Goal: Task Accomplishment & Management: Complete application form

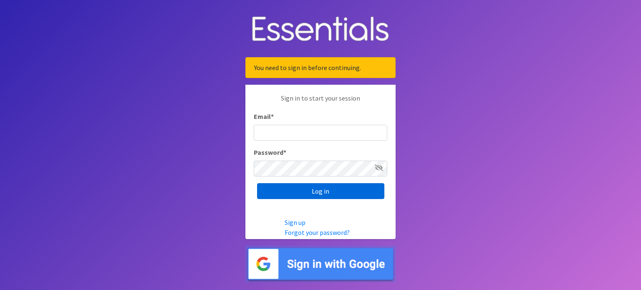
type input "[PERSON_NAME][EMAIL_ADDRESS][PERSON_NAME][DOMAIN_NAME]"
click at [354, 194] on input "Log in" at bounding box center [320, 191] width 127 height 16
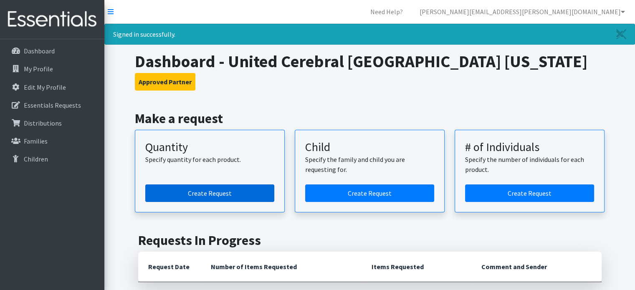
click at [261, 194] on link "Create Request" at bounding box center [209, 193] width 129 height 18
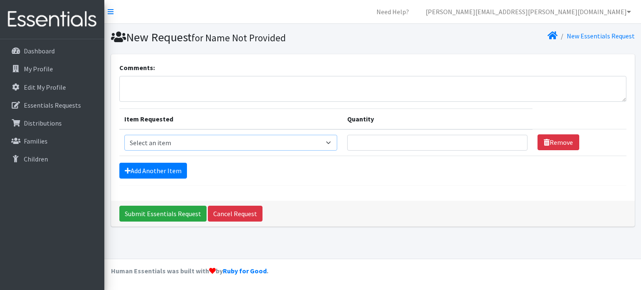
click at [226, 138] on select "Select an item Kids (Newborn) Kids (Preemie)** Limited Kids (Size 1) Kids (Size…" at bounding box center [230, 143] width 213 height 16
select select "1831"
click at [124, 135] on select "Select an item Kids (Newborn) Kids (Preemie)** Limited Kids (Size 1) Kids (Size…" at bounding box center [230, 143] width 213 height 16
click at [515, 140] on input "1" at bounding box center [437, 143] width 180 height 16
type input "2"
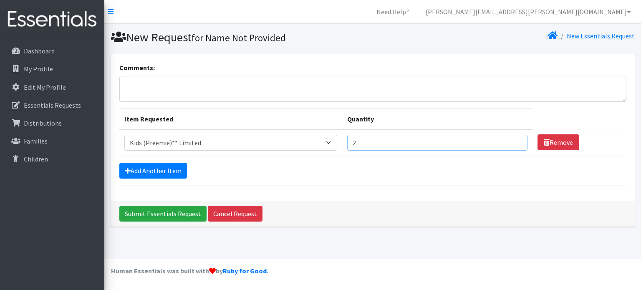
click at [515, 140] on input "2" at bounding box center [437, 143] width 180 height 16
click at [162, 170] on link "Add Another Item" at bounding box center [153, 171] width 68 height 16
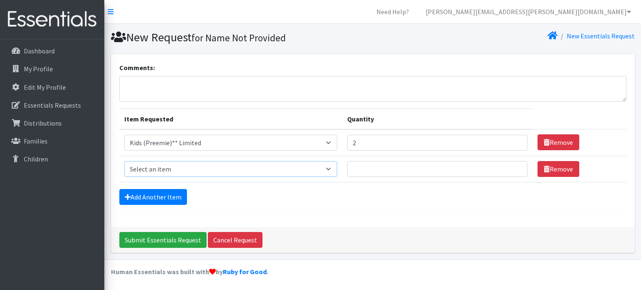
click at [240, 168] on select "Select an item Kids (Newborn) Kids (Preemie)** Limited Kids (Size 1) Kids (Size…" at bounding box center [230, 169] width 213 height 16
select select "1825"
click at [124, 161] on select "Select an item Kids (Newborn) Kids (Preemie)** Limited Kids (Size 1) Kids (Size…" at bounding box center [230, 169] width 213 height 16
click at [514, 165] on input "1" at bounding box center [437, 169] width 180 height 16
click at [514, 165] on input "2" at bounding box center [437, 169] width 180 height 16
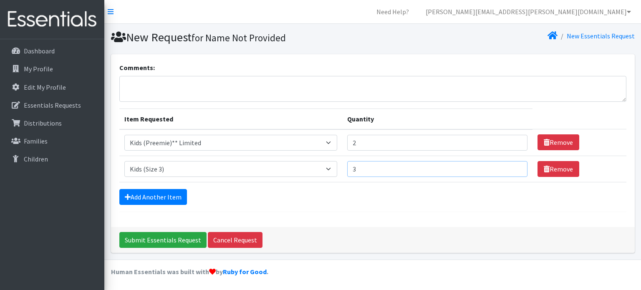
click at [514, 165] on input "3" at bounding box center [437, 169] width 180 height 16
type input "4"
click at [514, 165] on input "4" at bounding box center [437, 169] width 180 height 16
click at [172, 193] on link "Add Another Item" at bounding box center [153, 197] width 68 height 16
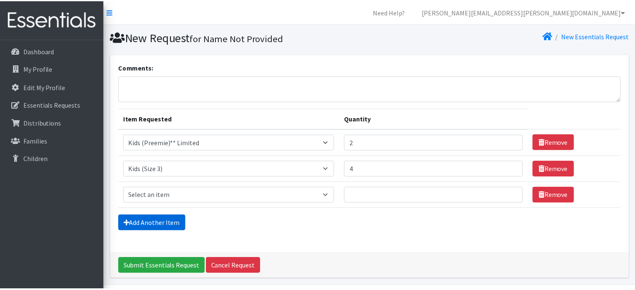
scroll to position [25, 0]
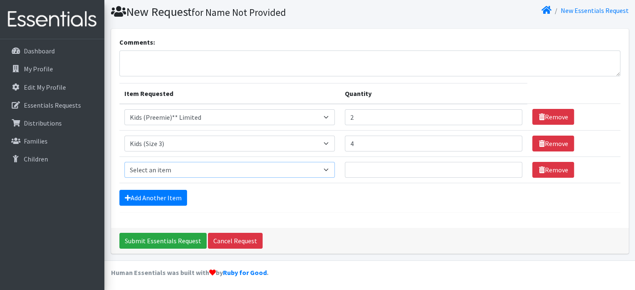
click at [332, 167] on select "Select an item Kids (Newborn) Kids (Preemie)** Limited Kids (Size 1) Kids (Size…" at bounding box center [229, 170] width 210 height 16
select select "1832"
click at [124, 162] on select "Select an item Kids (Newborn) Kids (Preemie)** Limited Kids (Size 1) Kids (Size…" at bounding box center [229, 170] width 210 height 16
click at [509, 167] on input "1" at bounding box center [434, 170] width 178 height 16
type input "2"
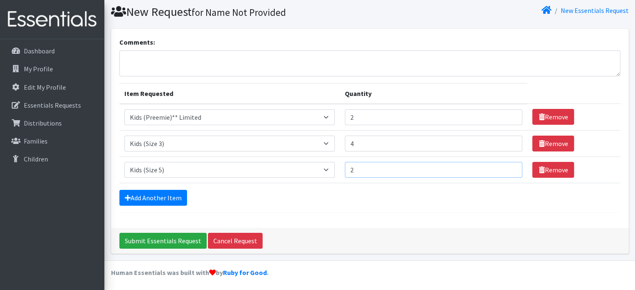
click at [509, 167] on input "2" at bounding box center [434, 170] width 178 height 16
click at [173, 196] on link "Add Another Item" at bounding box center [153, 198] width 68 height 16
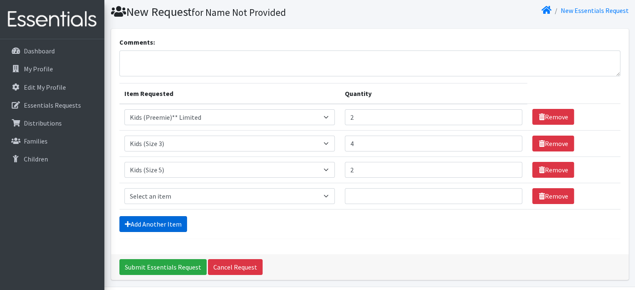
scroll to position [52, 0]
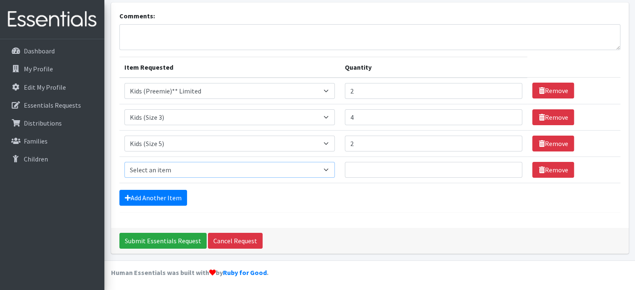
click at [328, 167] on select "Select an item Kids (Newborn) Kids (Preemie)** Limited Kids (Size 1) Kids (Size…" at bounding box center [229, 170] width 210 height 16
select select "1834"
click at [124, 162] on select "Select an item Kids (Newborn) Kids (Preemie)** Limited Kids (Size 1) Kids (Size…" at bounding box center [229, 170] width 210 height 16
click at [509, 167] on input "1" at bounding box center [434, 170] width 178 height 16
click at [509, 167] on input "2" at bounding box center [434, 170] width 178 height 16
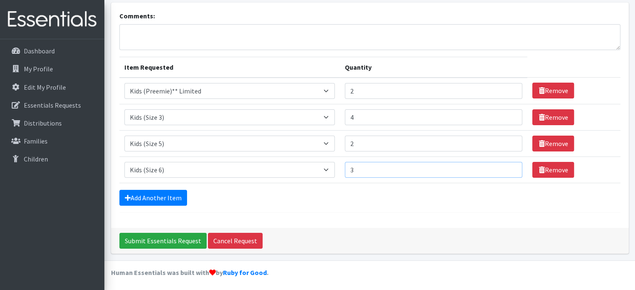
click at [509, 167] on input "3" at bounding box center [434, 170] width 178 height 16
click at [509, 167] on input "4" at bounding box center [434, 170] width 178 height 16
click at [509, 167] on input "5" at bounding box center [434, 170] width 178 height 16
type input "6"
click at [509, 167] on input "6" at bounding box center [434, 170] width 178 height 16
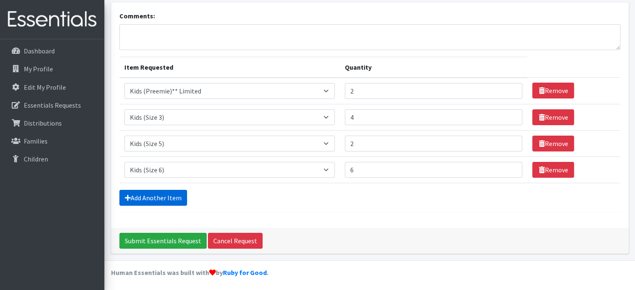
click at [167, 193] on link "Add Another Item" at bounding box center [153, 198] width 68 height 16
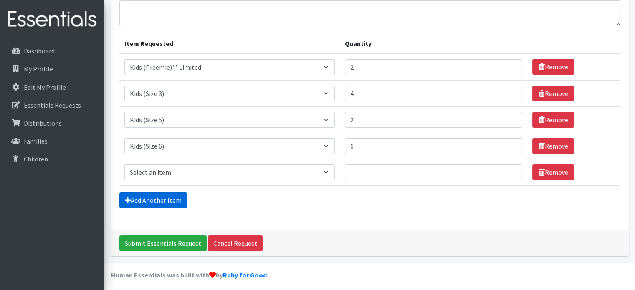
scroll to position [78, 0]
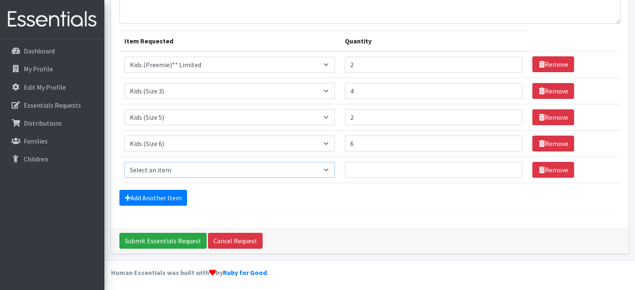
click at [175, 166] on select "Select an item Kids (Newborn) Kids (Preemie)** Limited Kids (Size 1) Kids (Size…" at bounding box center [229, 170] width 210 height 16
select select "11999"
click at [124, 162] on select "Select an item Kids (Newborn) Kids (Preemie)** Limited Kids (Size 1) Kids (Size…" at bounding box center [229, 170] width 210 height 16
click at [509, 168] on input "1" at bounding box center [434, 170] width 178 height 16
type input "2"
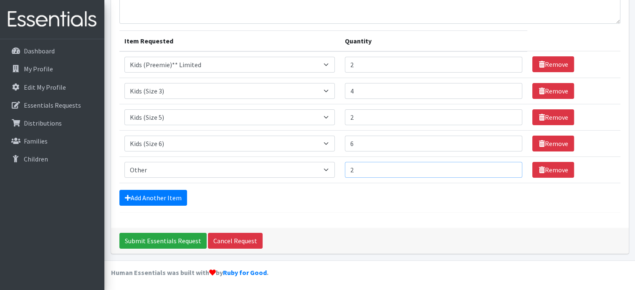
click at [509, 166] on input "2" at bounding box center [434, 170] width 178 height 16
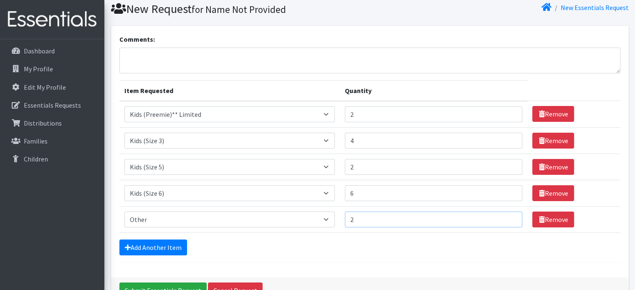
scroll to position [28, 0]
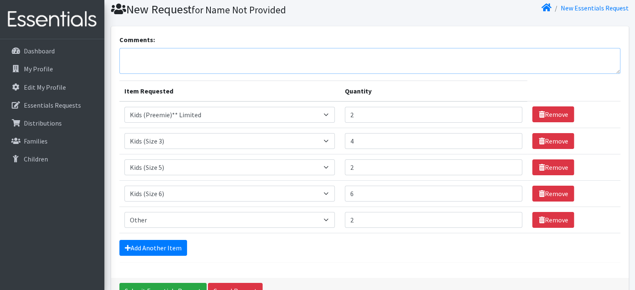
click at [303, 56] on textarea "Comments:" at bounding box center [369, 61] width 501 height 26
type textarea "Other - size 7 diapers (2)"
click at [164, 243] on link "Add Another Item" at bounding box center [153, 248] width 68 height 16
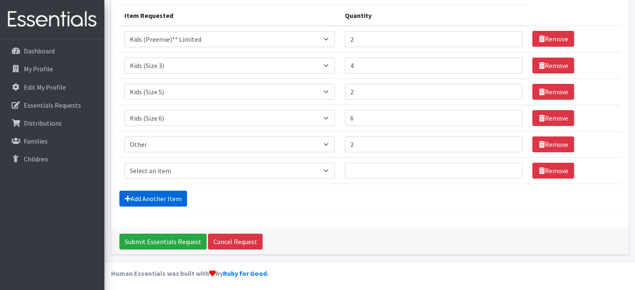
scroll to position [104, 0]
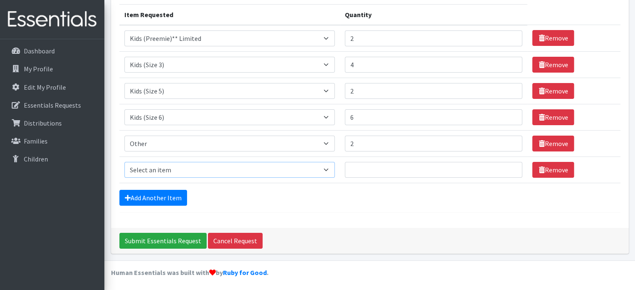
click at [326, 167] on select "Select an item Kids (Newborn) Kids (Preemie)** Limited Kids (Size 1) Kids (Size…" at bounding box center [229, 170] width 210 height 16
select select "11999"
click at [124, 162] on select "Select an item Kids (Newborn) Kids (Preemie)** Limited Kids (Size 1) Kids (Size…" at bounding box center [229, 170] width 210 height 16
click at [507, 166] on input "1" at bounding box center [434, 170] width 178 height 16
type input "2"
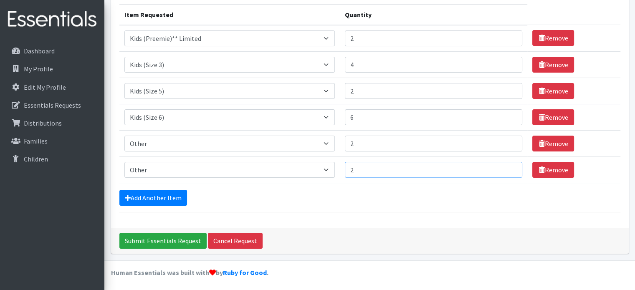
click at [507, 166] on input "2" at bounding box center [434, 170] width 178 height 16
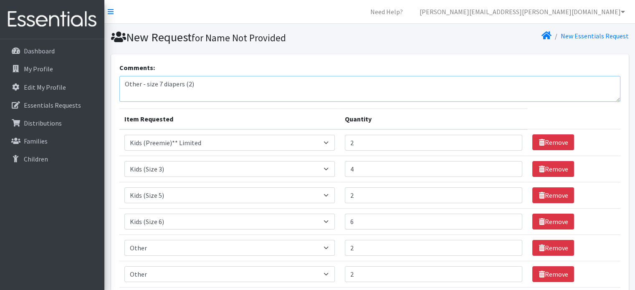
click at [250, 88] on textarea "Other - size 7 diapers (2)" at bounding box center [369, 89] width 501 height 26
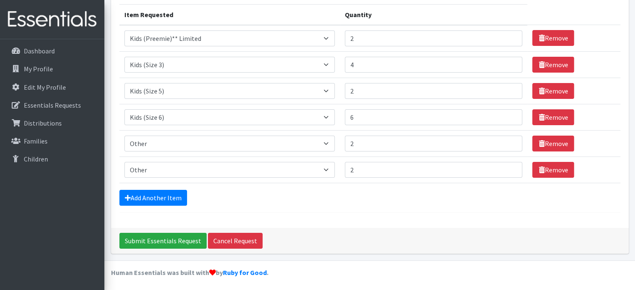
scroll to position [104, 0]
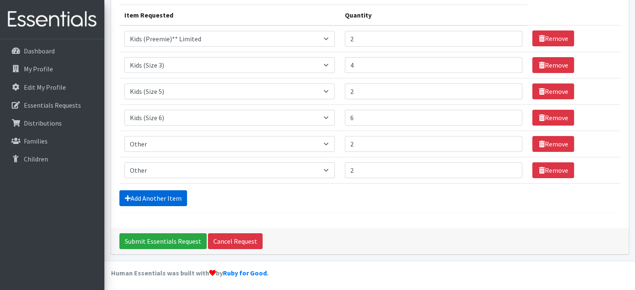
type textarea "Other - size 7 diapers (2) Other - 3T-4T PullUps (2) Other - 4T-5T PullUps (4)"
click at [173, 192] on link "Add Another Item" at bounding box center [153, 198] width 68 height 16
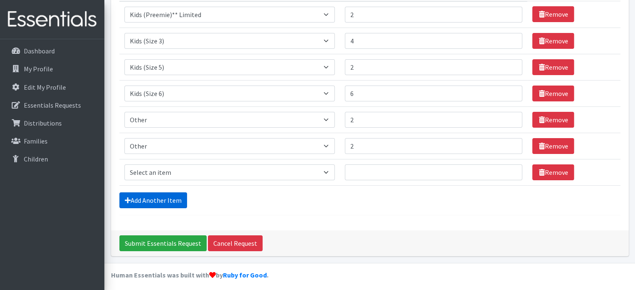
scroll to position [130, 0]
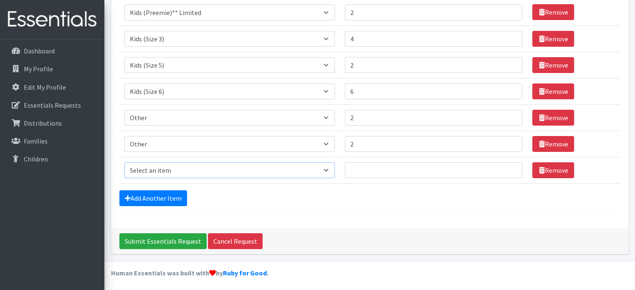
click at [174, 166] on select "Select an item Kids (Newborn) Kids (Preemie)** Limited Kids (Size 1) Kids (Size…" at bounding box center [229, 170] width 210 height 16
select select "11999"
click at [124, 162] on select "Select an item Kids (Newborn) Kids (Preemie)** Limited Kids (Size 1) Kids (Size…" at bounding box center [229, 170] width 210 height 16
click at [509, 167] on input "1" at bounding box center [434, 170] width 178 height 16
click at [509, 167] on input "2" at bounding box center [434, 170] width 178 height 16
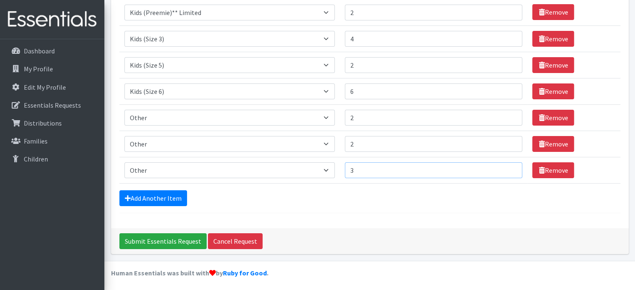
click at [509, 167] on input "3" at bounding box center [434, 170] width 178 height 16
type input "4"
click at [509, 167] on input "4" at bounding box center [434, 170] width 178 height 16
click at [172, 197] on link "Add Another Item" at bounding box center [153, 198] width 68 height 16
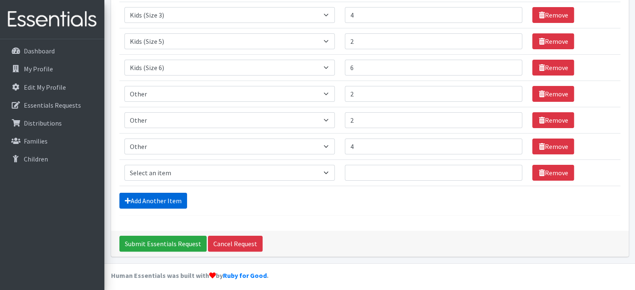
scroll to position [157, 0]
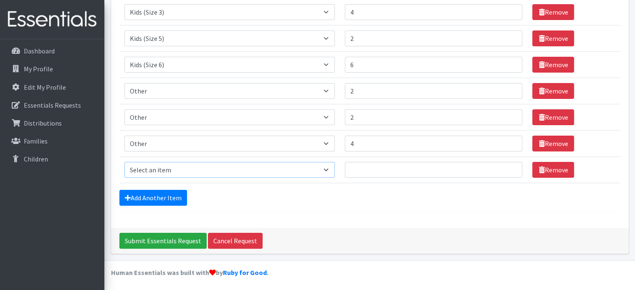
click at [329, 167] on select "Select an item Kids (Newborn) Kids (Preemie)** Limited Kids (Size 1) Kids (Size…" at bounding box center [229, 170] width 210 height 16
select select "11999"
click at [124, 162] on select "Select an item Kids (Newborn) Kids (Preemie)** Limited Kids (Size 1) Kids (Size…" at bounding box center [229, 170] width 210 height 16
click at [510, 167] on input "1" at bounding box center [434, 170] width 178 height 16
type input "2"
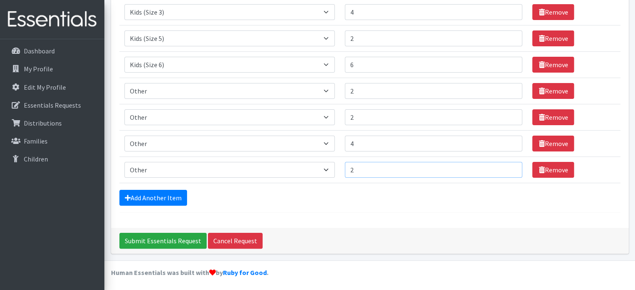
click at [510, 167] on input "2" at bounding box center [434, 170] width 178 height 16
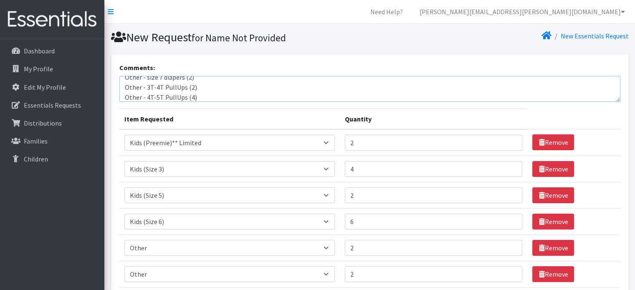
click at [260, 97] on textarea "Other - size 7 diapers (2) Other - 3T-4T PullUps (2) Other - 4T-5T PullUps (4)" at bounding box center [369, 89] width 501 height 26
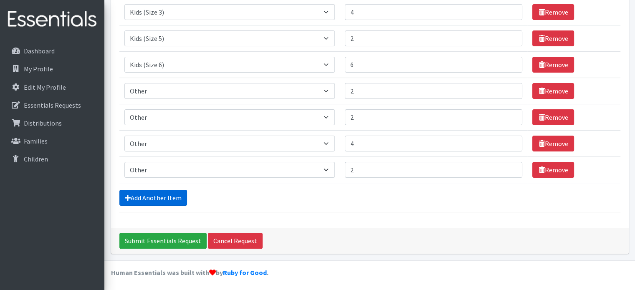
type textarea "Other - size 7 diapers (2) Other - 3T-4T PullUps (2) Other - 4T-5T PullUps (4) …"
click at [172, 199] on link "Add Another Item" at bounding box center [153, 198] width 68 height 16
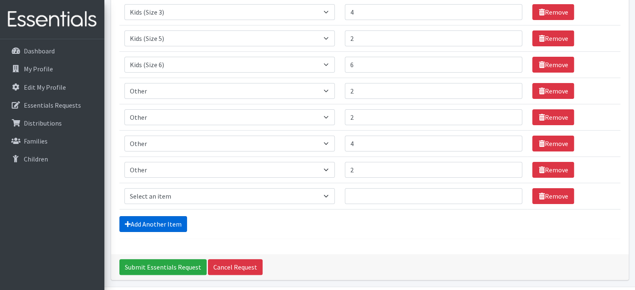
scroll to position [183, 0]
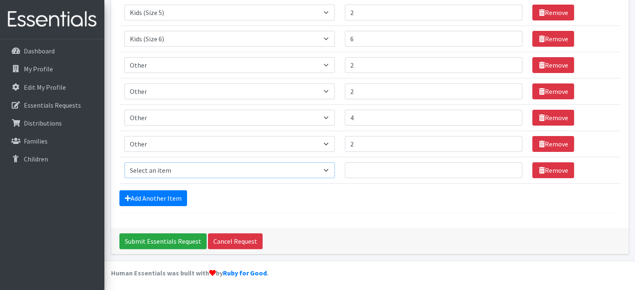
click at [329, 168] on select "Select an item Kids (Newborn) Kids (Preemie)** Limited Kids (Size 1) Kids (Size…" at bounding box center [229, 170] width 210 height 16
select select "1833"
click at [124, 162] on select "Select an item Kids (Newborn) Kids (Preemie)** Limited Kids (Size 1) Kids (Size…" at bounding box center [229, 170] width 210 height 16
click at [508, 164] on input "1" at bounding box center [434, 170] width 178 height 16
click at [508, 164] on input "2" at bounding box center [434, 170] width 178 height 16
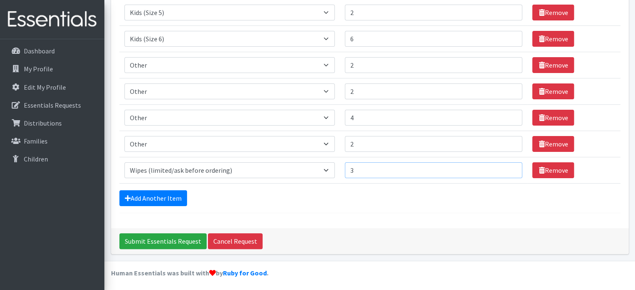
click at [508, 164] on input "3" at bounding box center [434, 170] width 178 height 16
click at [508, 164] on input "4" at bounding box center [434, 170] width 178 height 16
click at [508, 164] on input "5" at bounding box center [434, 170] width 178 height 16
click at [508, 164] on input "6" at bounding box center [434, 170] width 178 height 16
click at [508, 164] on input "7" at bounding box center [434, 170] width 178 height 16
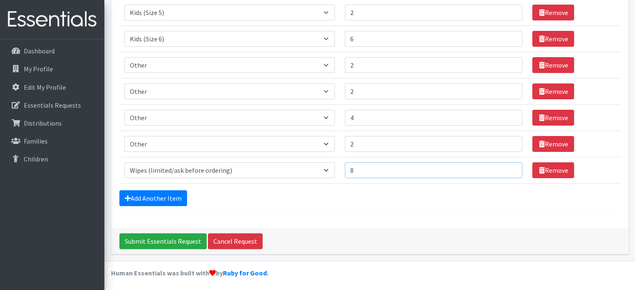
click at [508, 164] on input "8" at bounding box center [434, 170] width 178 height 16
click at [508, 164] on input "9" at bounding box center [434, 170] width 178 height 16
type input "10"
click at [508, 164] on input "10" at bounding box center [434, 170] width 178 height 16
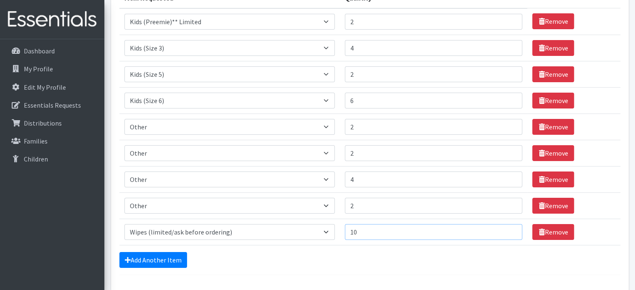
scroll to position [179, 0]
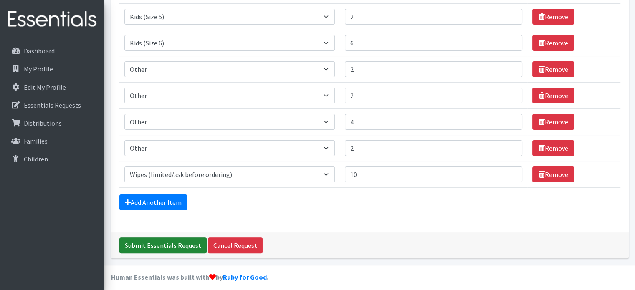
click at [169, 245] on input "Submit Essentials Request" at bounding box center [162, 245] width 87 height 16
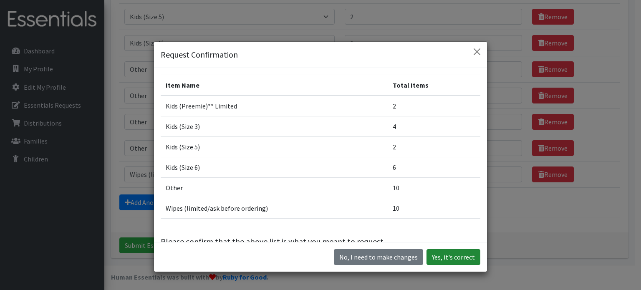
click at [440, 255] on button "Yes, it's correct" at bounding box center [454, 257] width 54 height 16
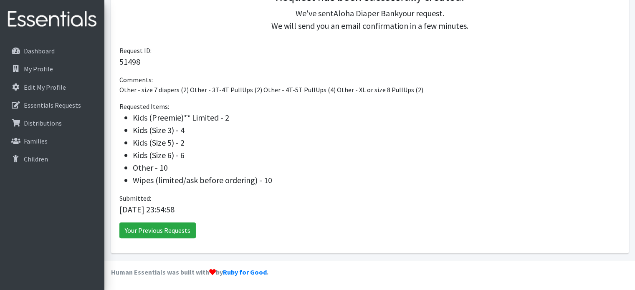
scroll to position [210, 0]
